Goal: Book appointment/travel/reservation

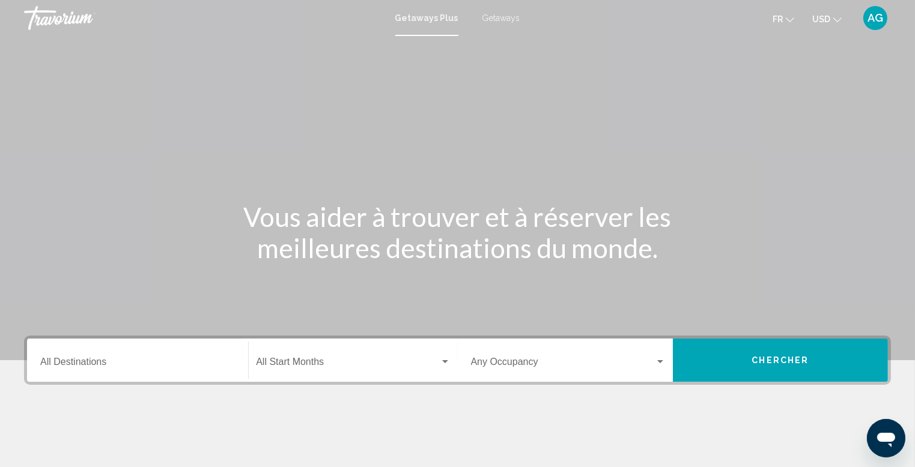
click at [827, 18] on span "USD" at bounding box center [821, 19] width 18 height 10
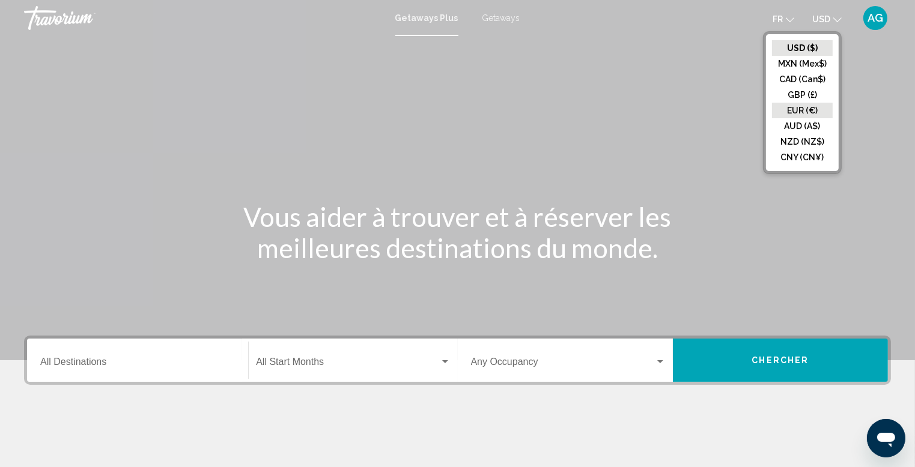
click at [796, 116] on button "EUR (€)" at bounding box center [802, 111] width 61 height 16
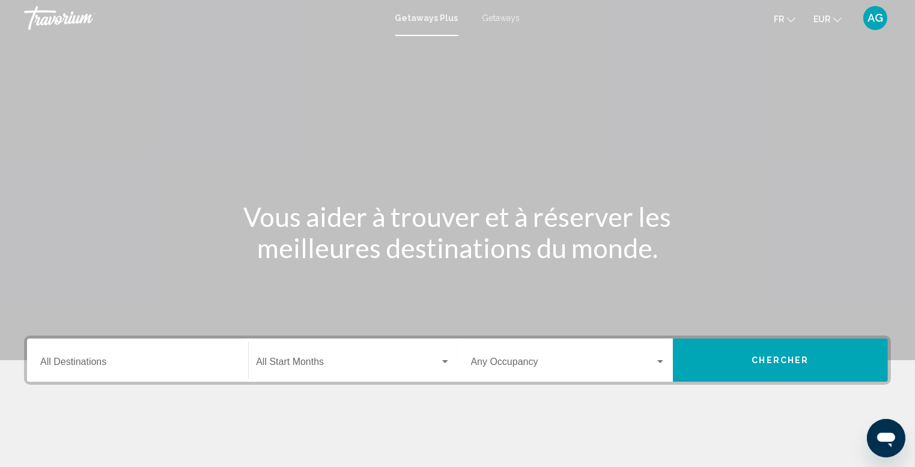
click at [885, 25] on button "AG" at bounding box center [875, 17] width 31 height 25
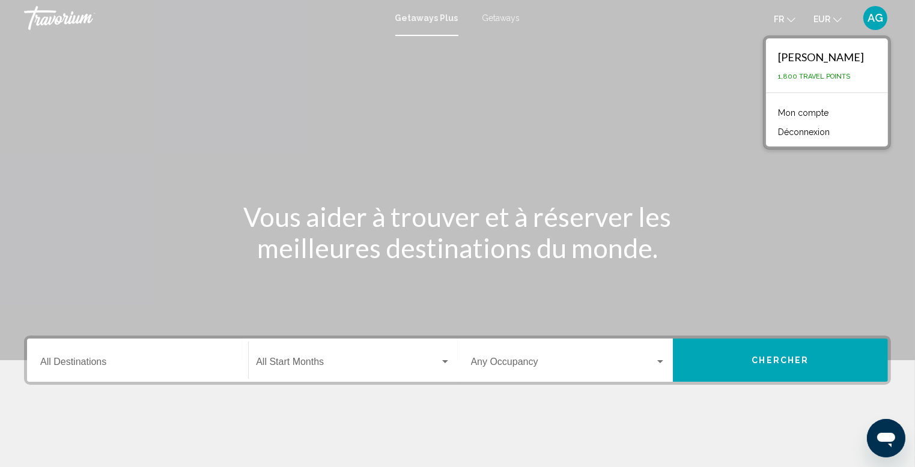
click at [303, 362] on span "Search widget" at bounding box center [347, 364] width 183 height 11
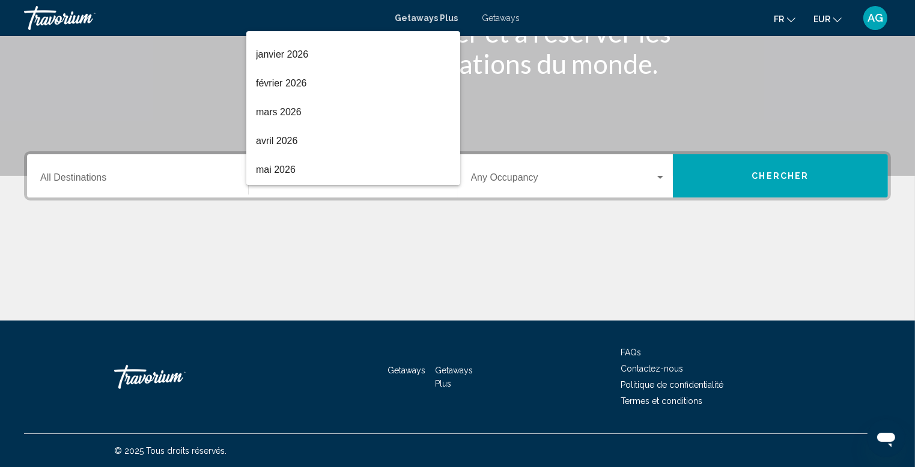
scroll to position [186, 0]
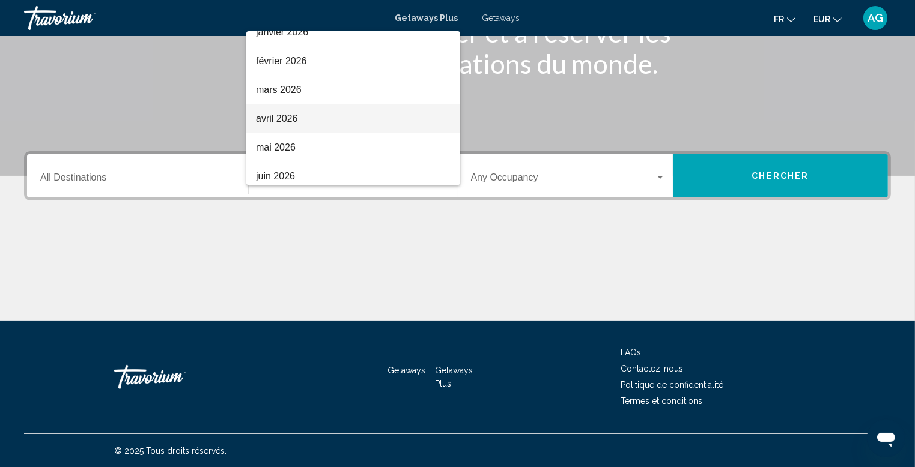
click at [336, 120] on span "avril 2026" at bounding box center [353, 119] width 195 height 29
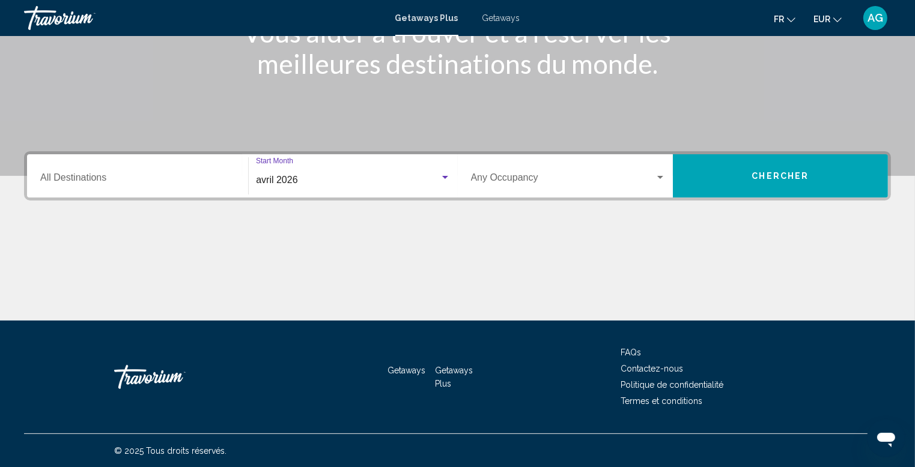
click at [631, 175] on span "Search widget" at bounding box center [563, 180] width 184 height 11
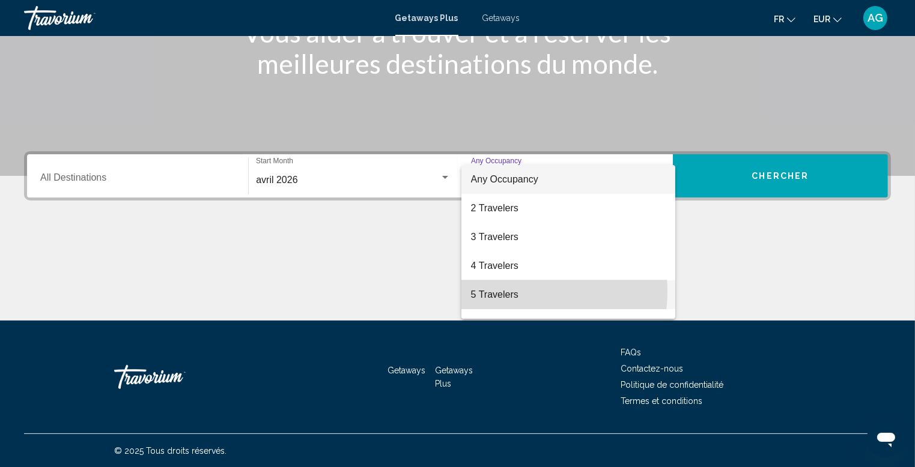
click at [523, 291] on span "5 Travelers" at bounding box center [568, 295] width 195 height 29
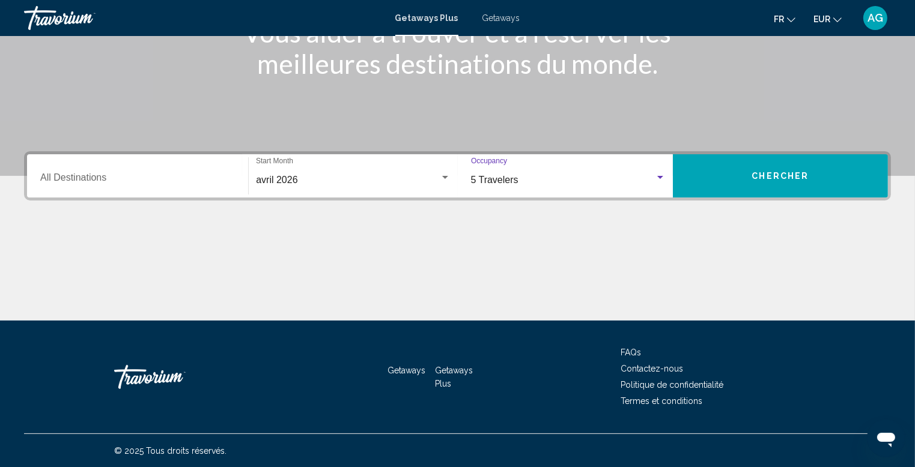
click at [730, 183] on button "Chercher" at bounding box center [780, 175] width 215 height 43
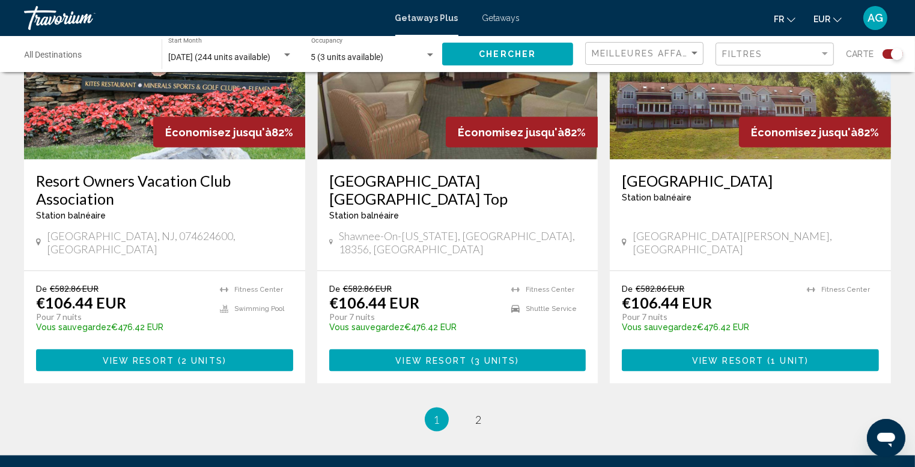
scroll to position [1904, 0]
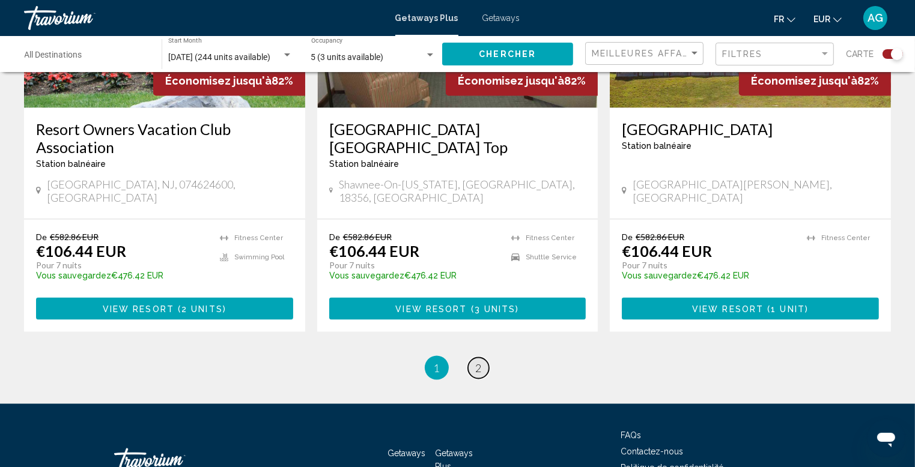
click at [480, 362] on span "2" at bounding box center [479, 368] width 6 height 13
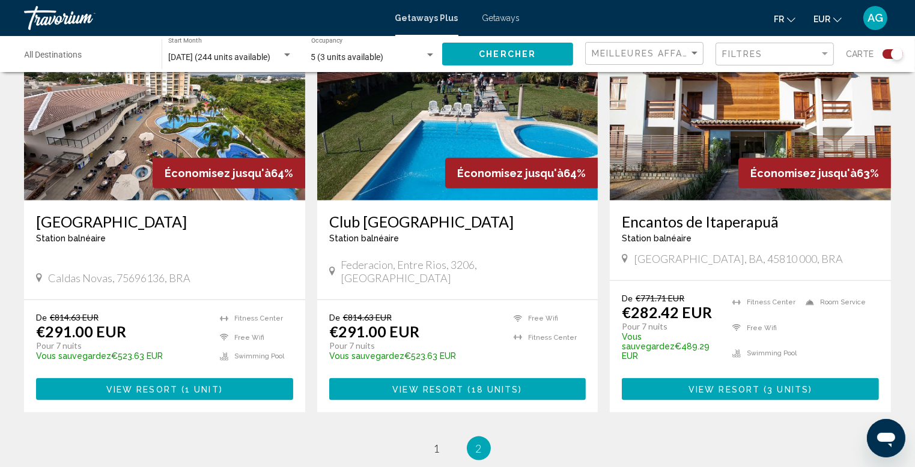
scroll to position [1362, 0]
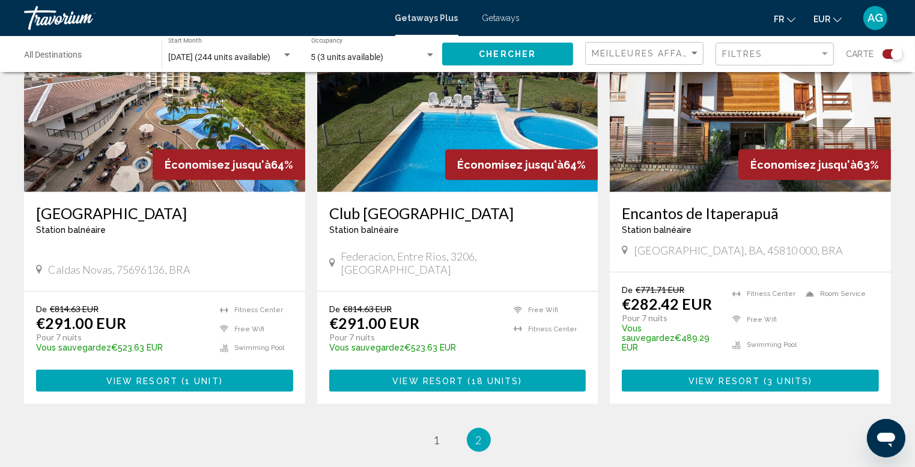
click at [367, 204] on h3 "Club [GEOGRAPHIC_DATA]" at bounding box center [457, 213] width 257 height 18
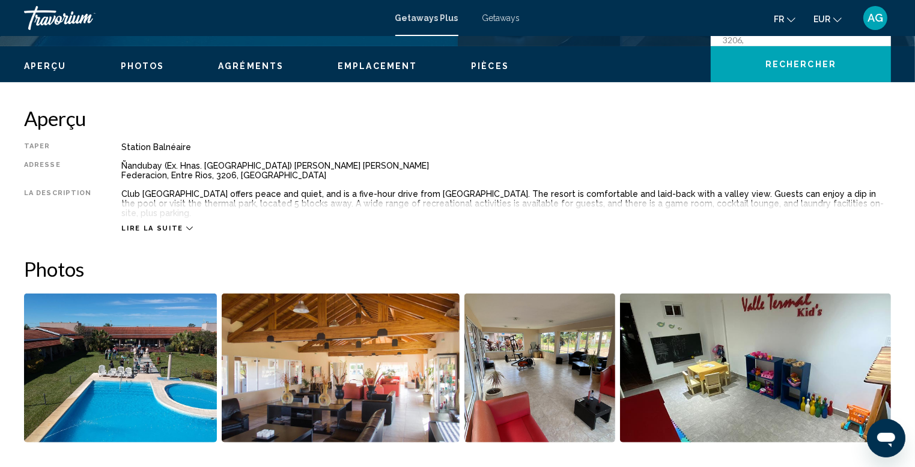
scroll to position [356, 0]
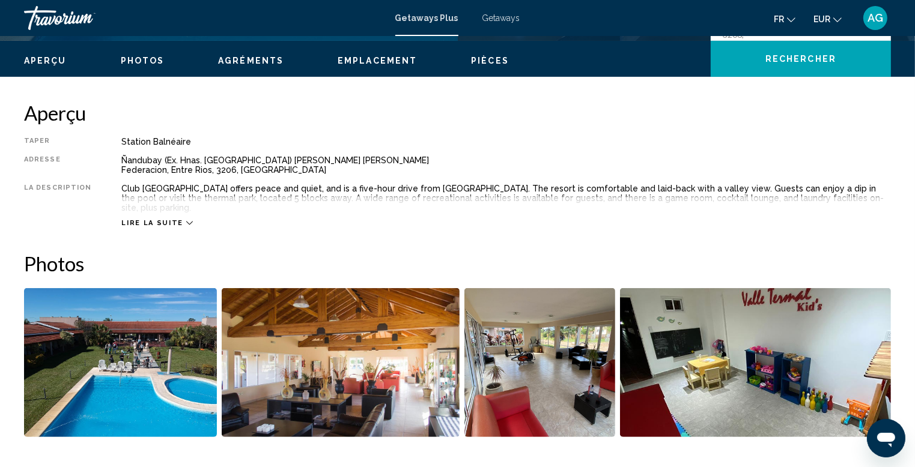
click at [161, 219] on span "Lire la suite" at bounding box center [151, 223] width 61 height 8
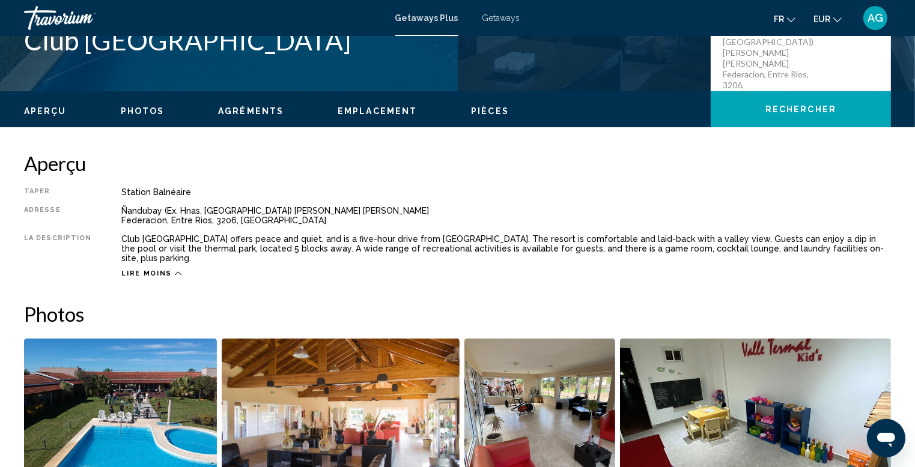
scroll to position [325, 0]
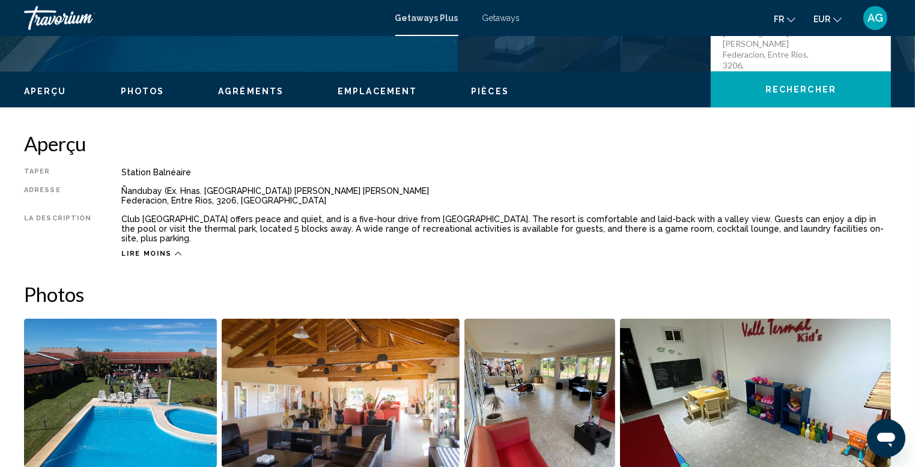
click at [397, 90] on span "Emplacement" at bounding box center [377, 92] width 79 height 10
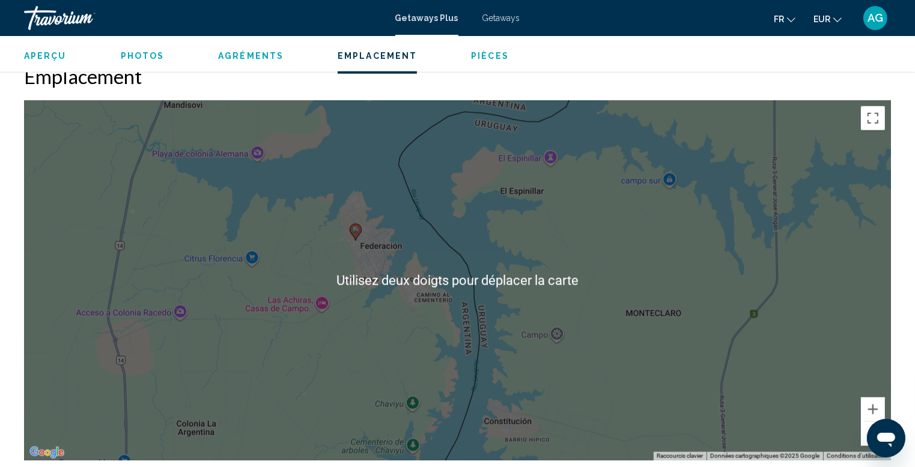
scroll to position [1305, 0]
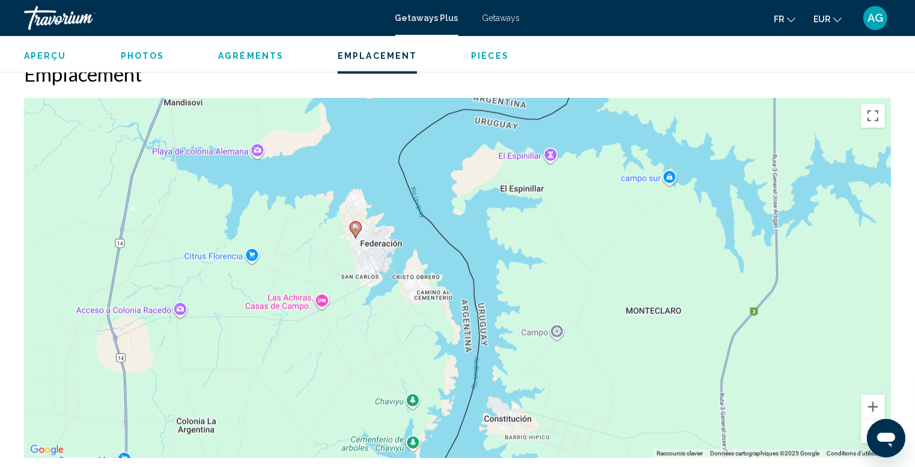
click at [452, 19] on span "Getaways Plus" at bounding box center [426, 18] width 63 height 10
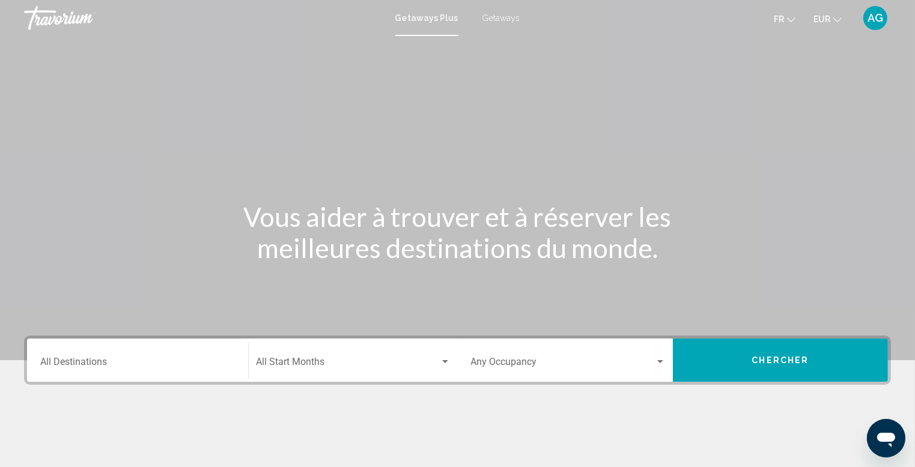
click at [165, 371] on div "Destination All Destinations" at bounding box center [137, 361] width 195 height 38
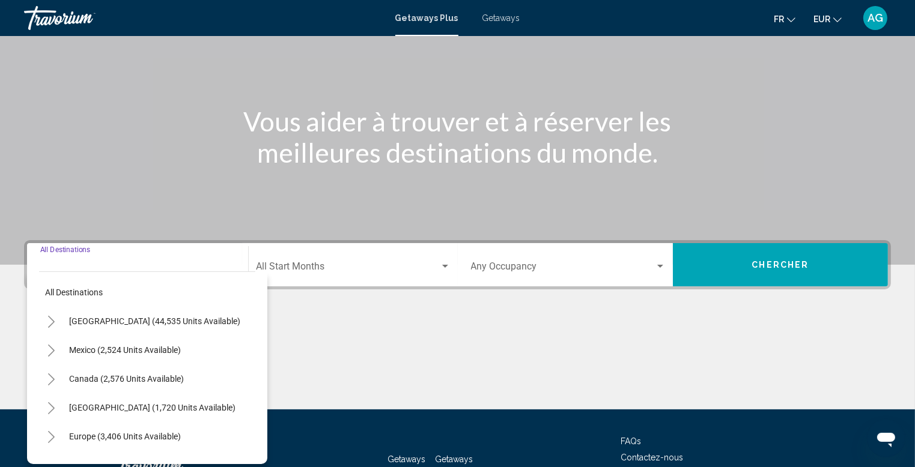
scroll to position [184, 0]
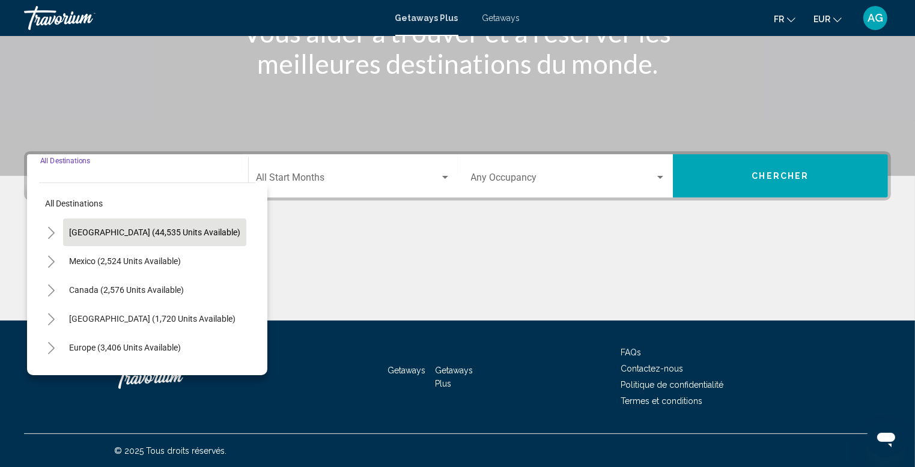
click at [139, 239] on button "[GEOGRAPHIC_DATA] (44,535 units available)" at bounding box center [154, 233] width 183 height 28
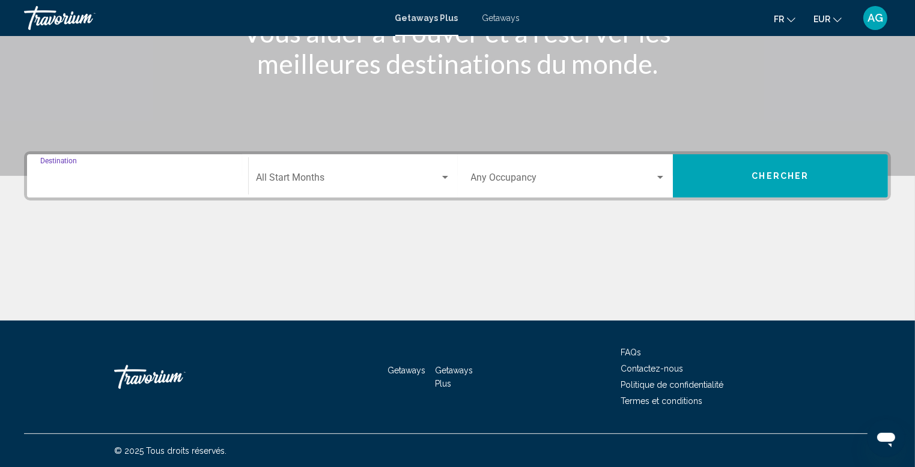
type input "**********"
click at [348, 169] on div "Start Month All Start Months" at bounding box center [353, 176] width 194 height 38
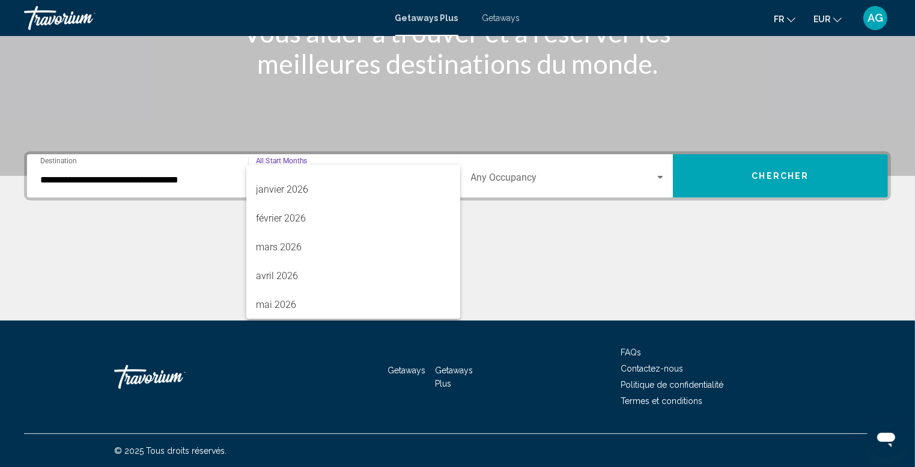
scroll to position [173, 0]
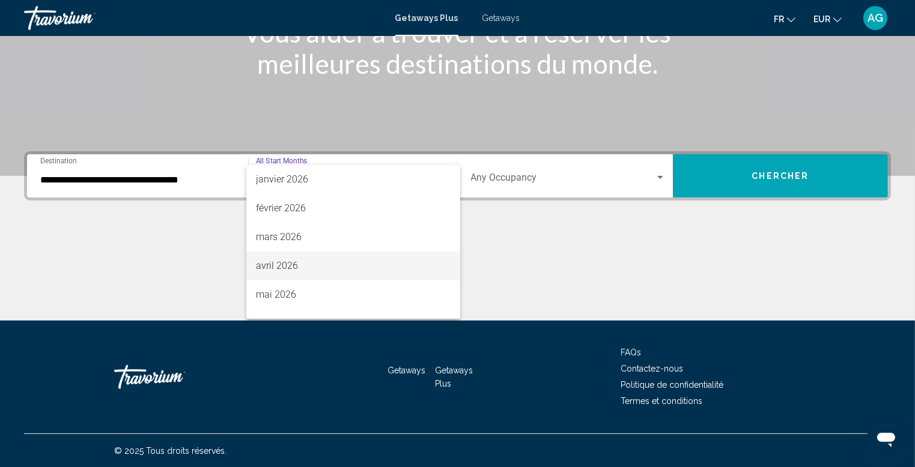
click at [382, 279] on span "avril 2026" at bounding box center [353, 266] width 195 height 29
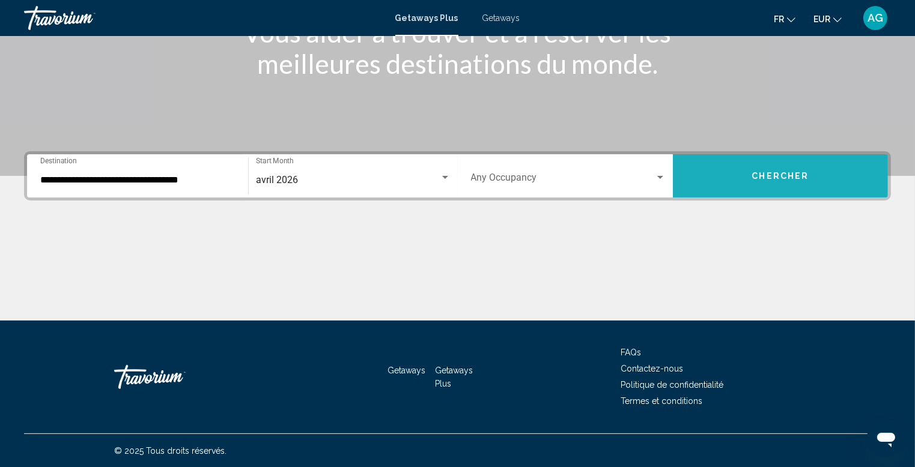
click at [811, 178] on button "Chercher" at bounding box center [780, 175] width 215 height 43
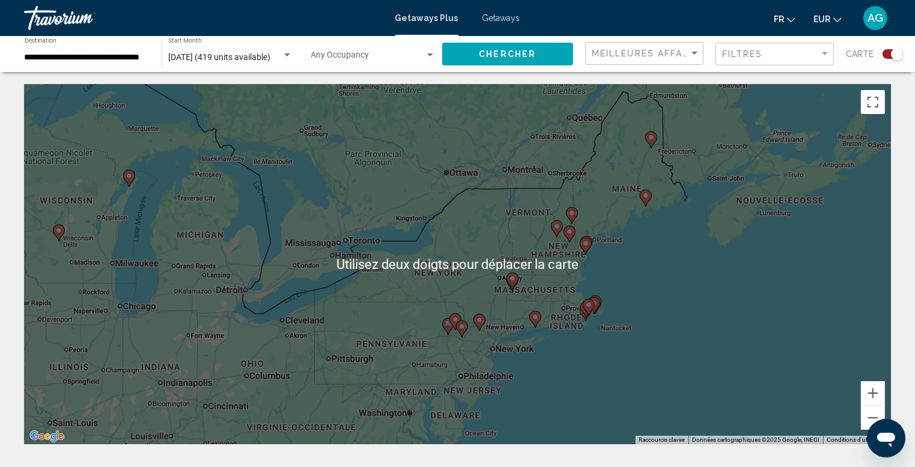
click at [646, 291] on div "Pour activer le glissement avec le clavier, appuyez sur Alt+Entrée. Une fois ce…" at bounding box center [457, 264] width 867 height 360
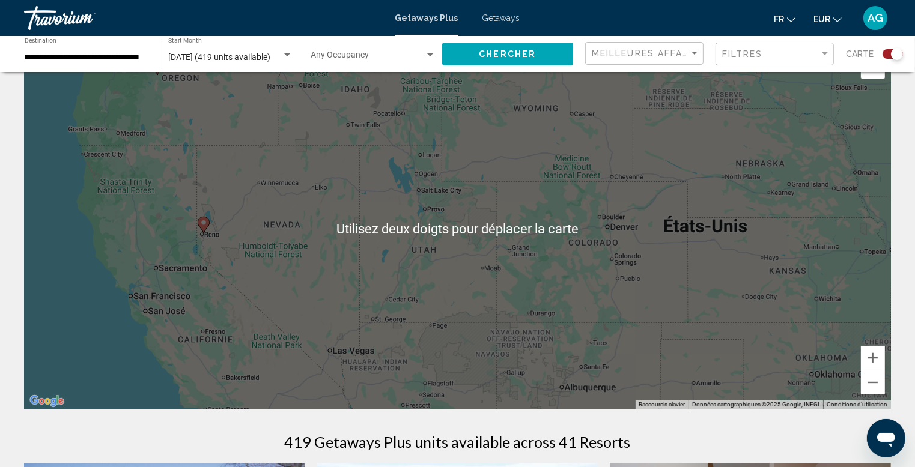
scroll to position [35, 0]
click at [145, 205] on div "Pour activer le glissement avec le clavier, appuyez sur Alt+Entrée. Une fois ce…" at bounding box center [457, 229] width 867 height 360
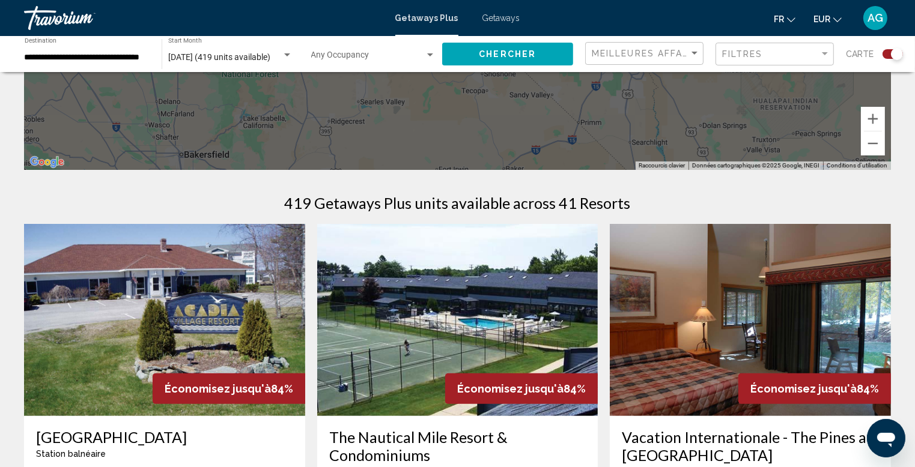
scroll to position [273, 0]
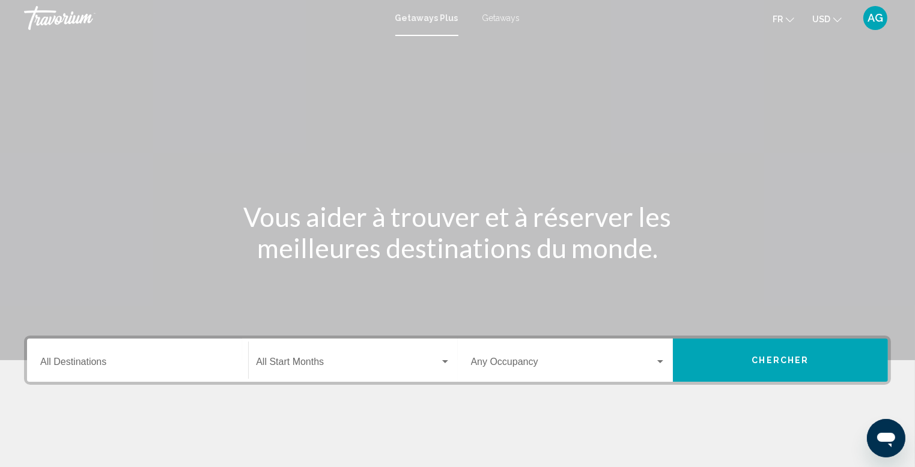
click at [314, 361] on span "Search widget" at bounding box center [347, 364] width 183 height 11
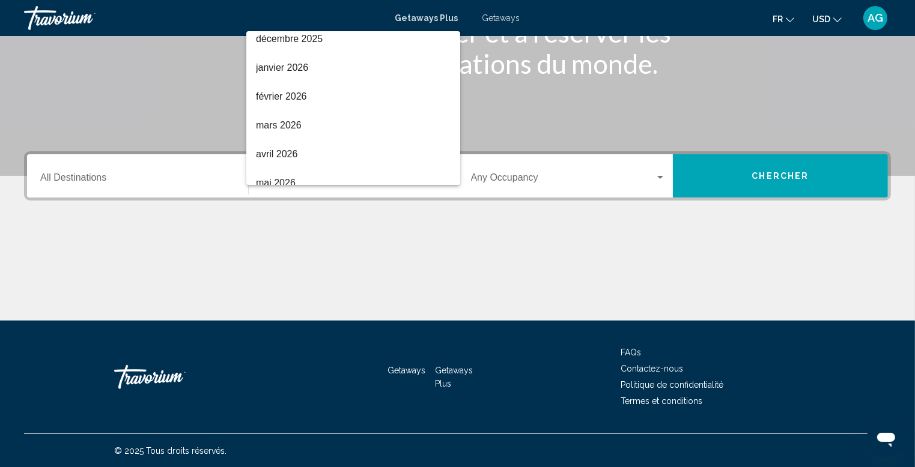
scroll to position [155, 0]
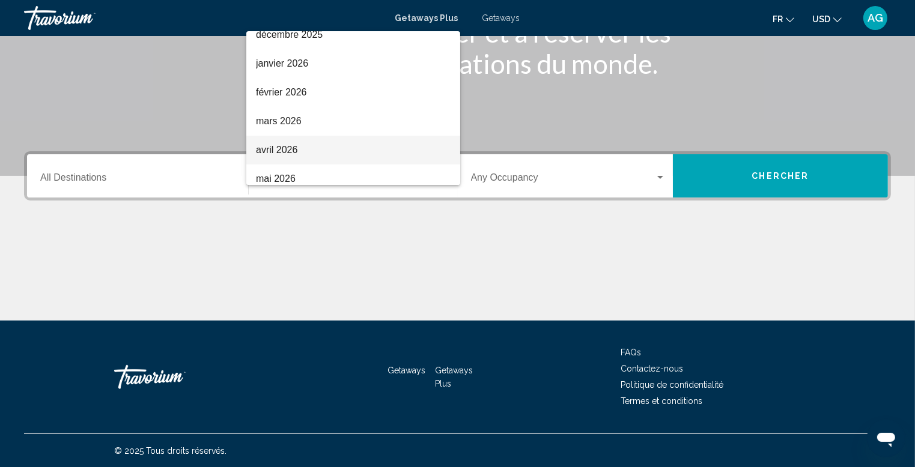
click at [285, 154] on span "avril 2026" at bounding box center [353, 150] width 195 height 29
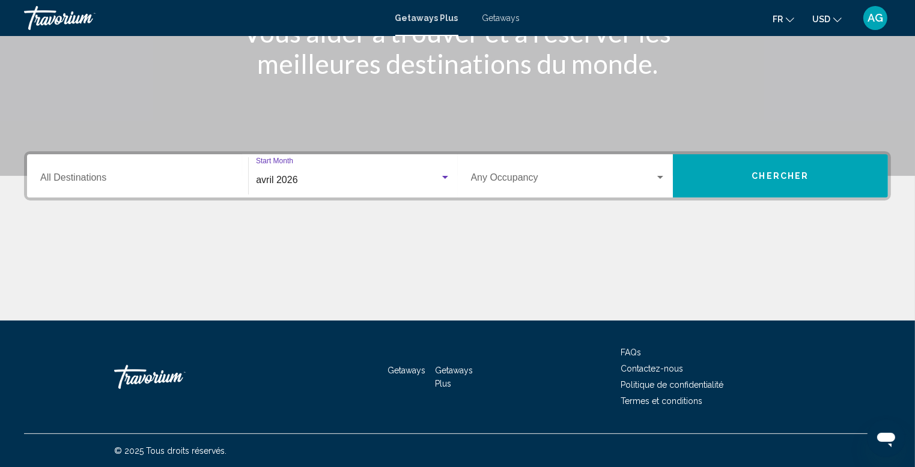
click at [756, 182] on button "Chercher" at bounding box center [780, 175] width 215 height 43
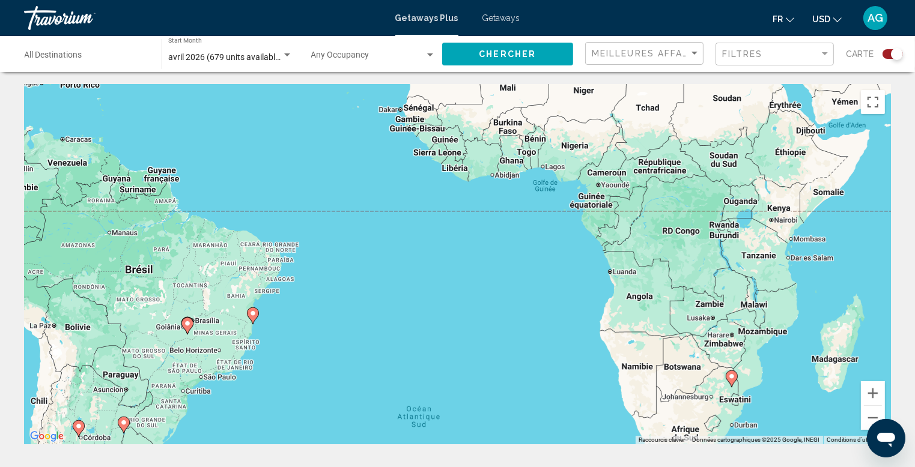
click at [731, 377] on image "Main content" at bounding box center [731, 376] width 7 height 7
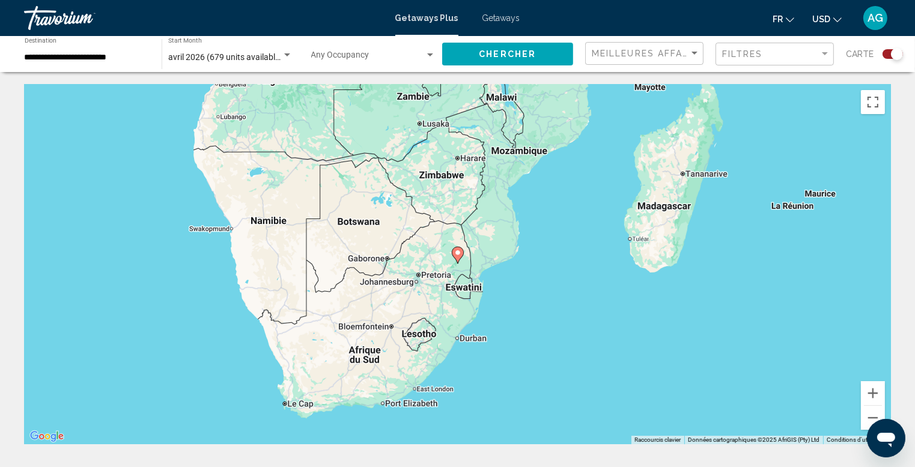
click at [460, 250] on image "Main content" at bounding box center [457, 252] width 7 height 7
type input "**********"
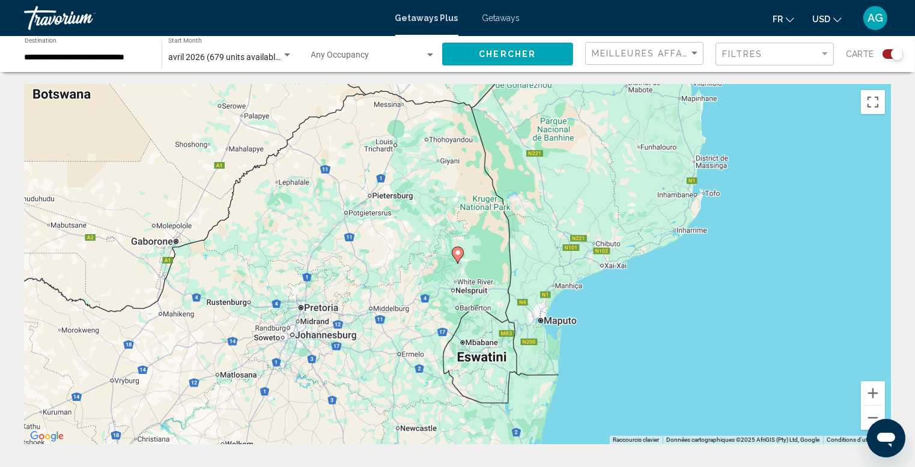
click at [457, 260] on icon "Main content" at bounding box center [457, 255] width 11 height 16
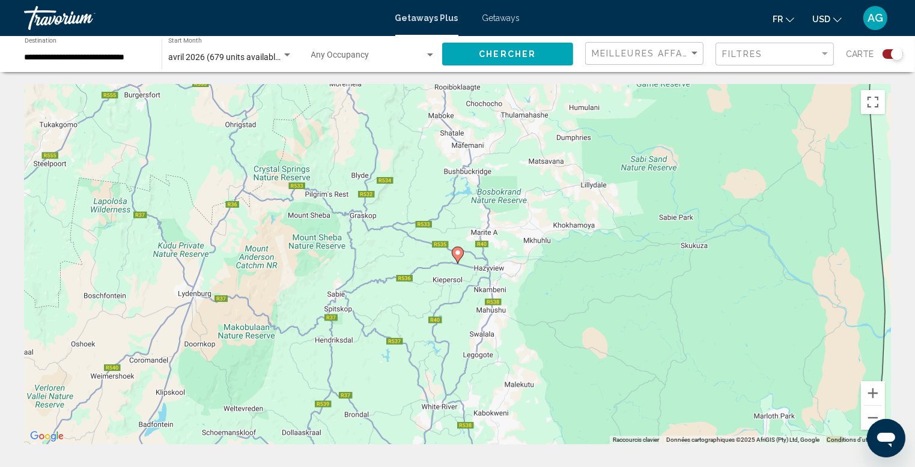
click at [457, 260] on icon "Main content" at bounding box center [457, 255] width 11 height 16
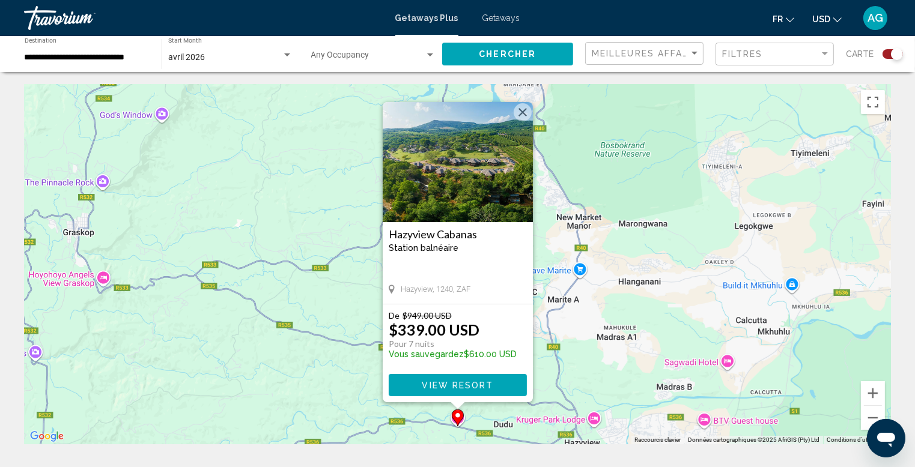
click at [454, 376] on button "View Resort" at bounding box center [458, 385] width 138 height 22
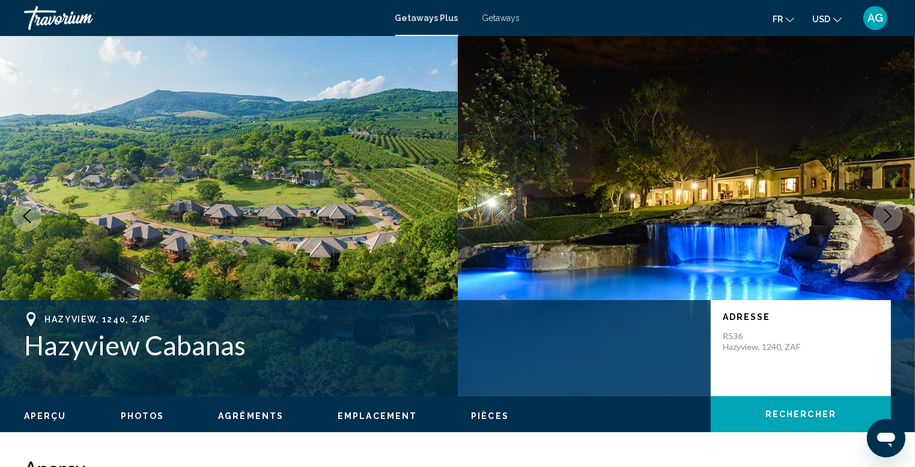
click at [891, 210] on icon "Next image" at bounding box center [888, 216] width 14 height 14
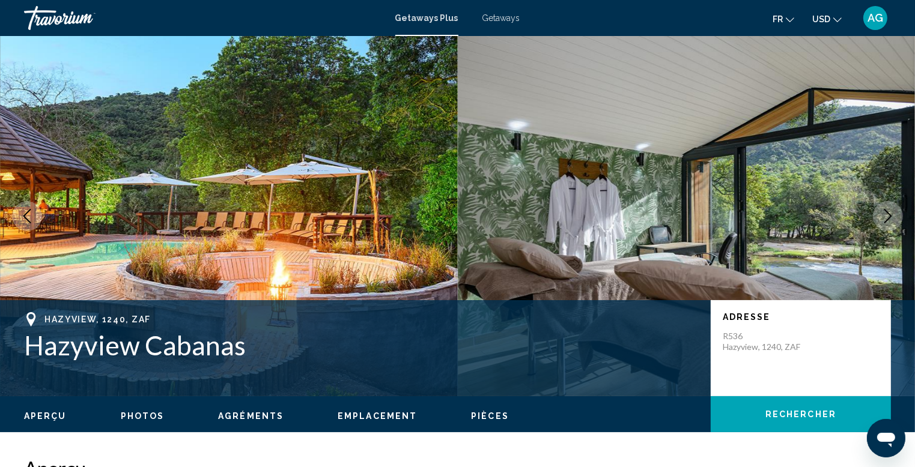
click at [891, 210] on icon "Next image" at bounding box center [888, 216] width 14 height 14
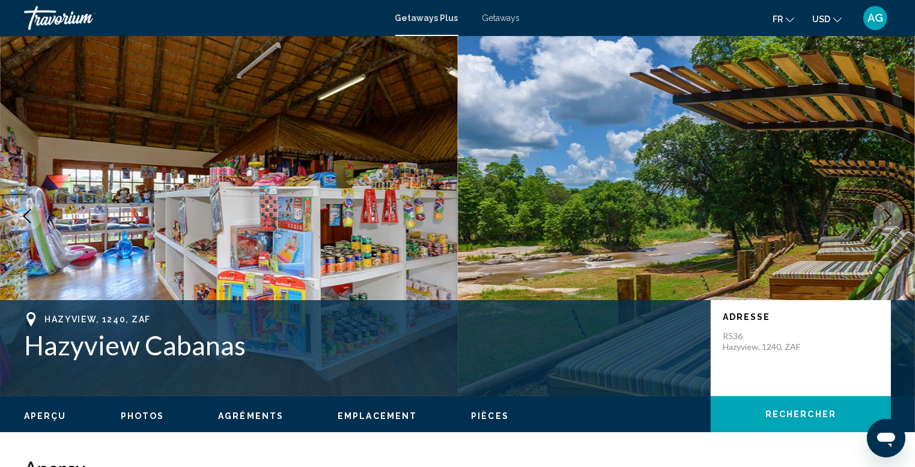
click at [891, 210] on icon "Next image" at bounding box center [888, 216] width 14 height 14
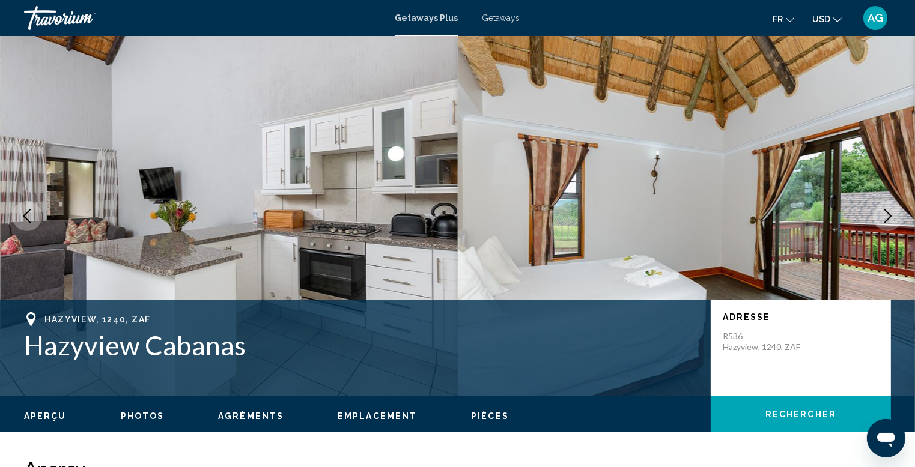
scroll to position [394, 0]
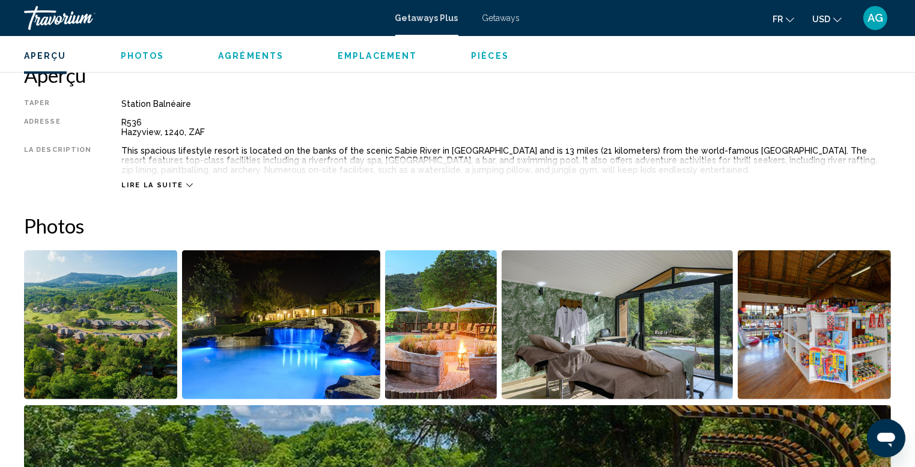
click at [154, 183] on span "Lire la suite" at bounding box center [151, 185] width 61 height 8
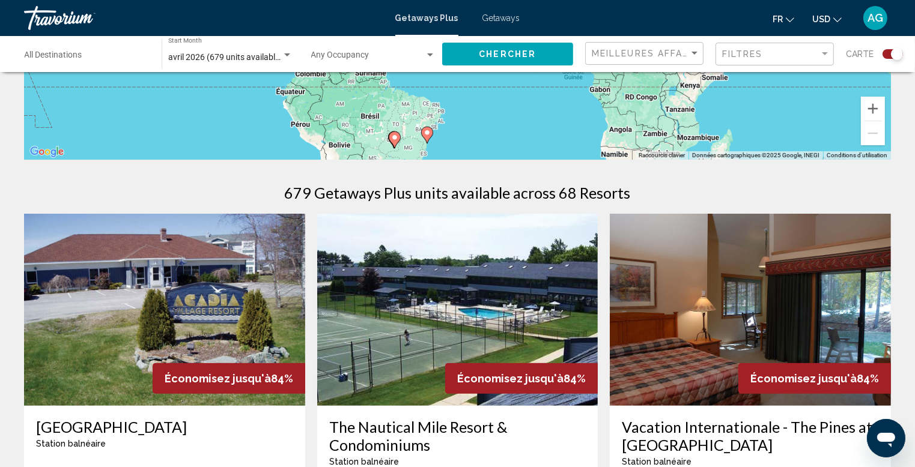
scroll to position [58, 0]
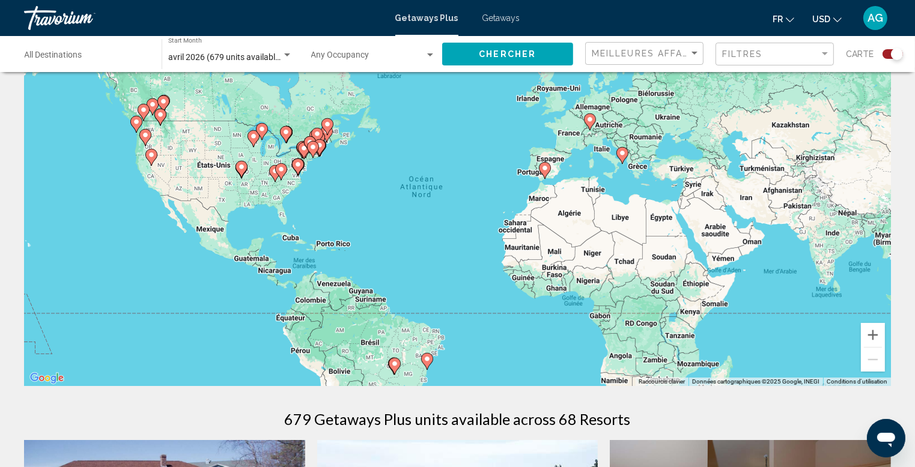
click at [620, 154] on image "Main content" at bounding box center [622, 153] width 7 height 7
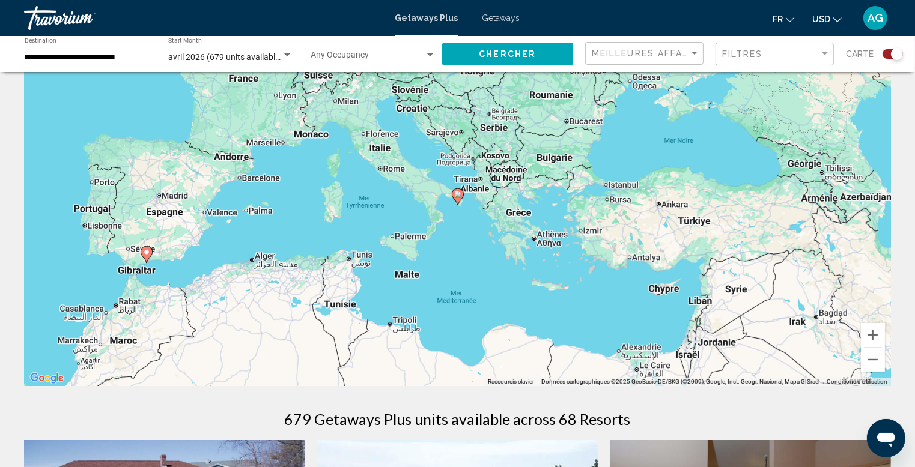
click at [459, 201] on icon "Main content" at bounding box center [458, 197] width 12 height 17
type input "**********"
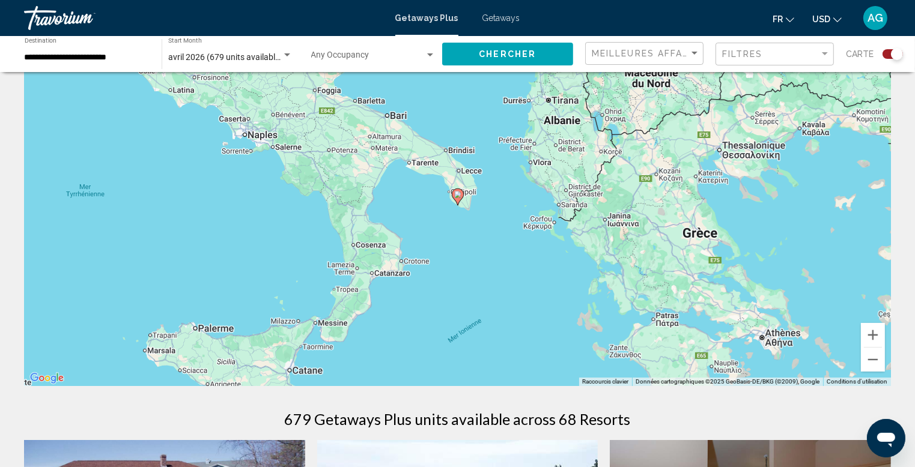
click at [458, 194] on image "Main content" at bounding box center [457, 194] width 7 height 7
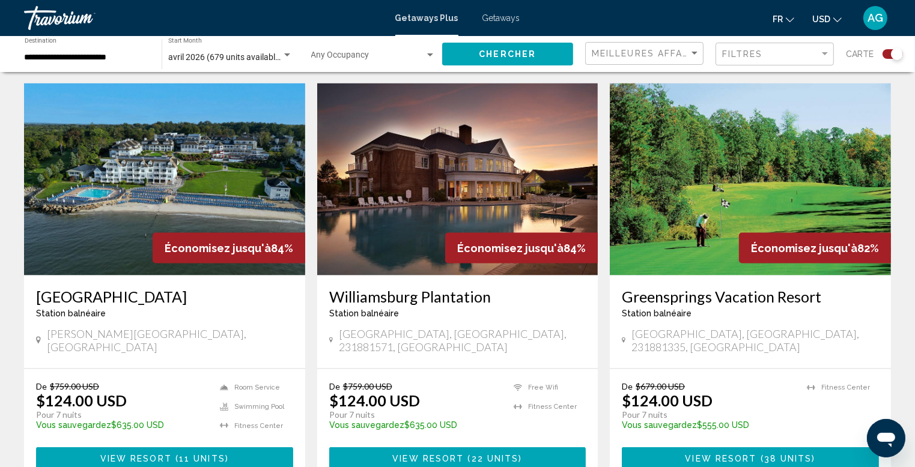
scroll to position [1765, 0]
